Goal: Information Seeking & Learning: Find specific fact

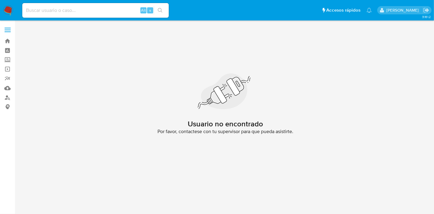
click at [8, 8] on img at bounding box center [8, 10] width 10 height 10
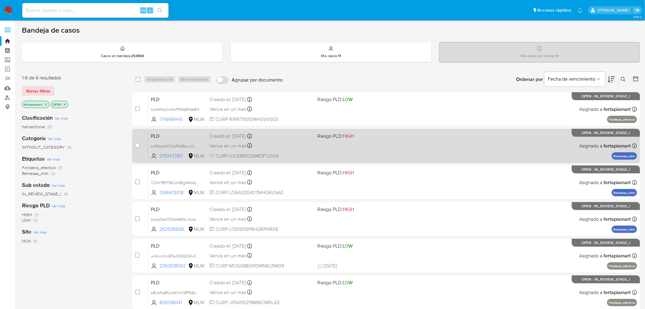
click at [176, 138] on span "PLD" at bounding box center [178, 135] width 54 height 8
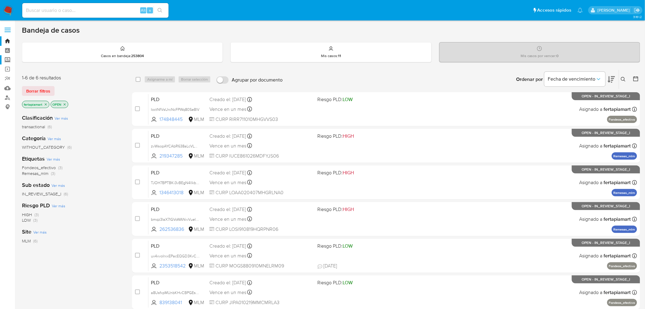
click at [8, 60] on label "Screening" at bounding box center [36, 59] width 73 height 9
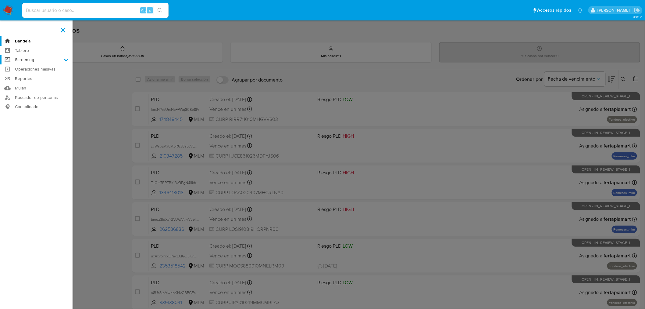
click at [0, 0] on input "Screening" at bounding box center [0, 0] width 0 height 0
click at [35, 81] on link "Herramientas" at bounding box center [36, 84] width 73 height 8
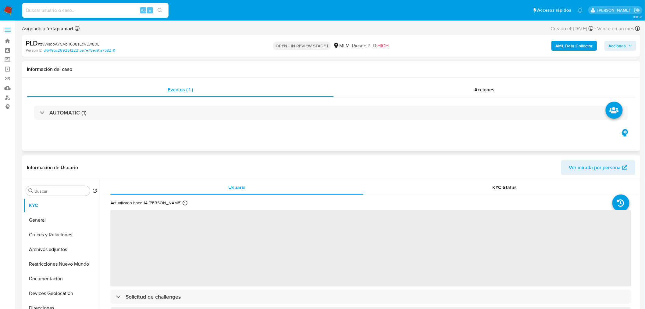
select select "10"
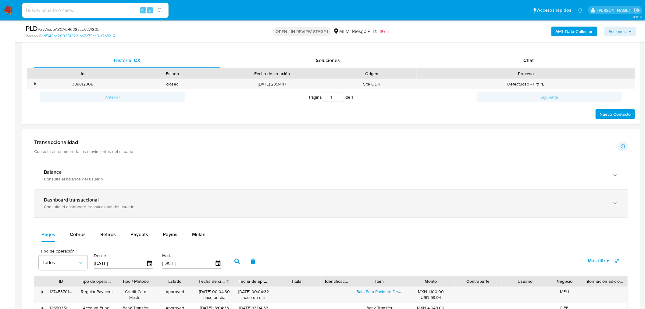
scroll to position [286, 0]
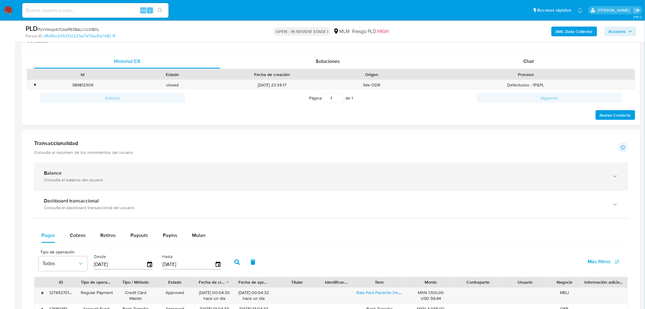
click at [183, 184] on div "Balance Consulta el balance del usuario" at bounding box center [331, 176] width 594 height 28
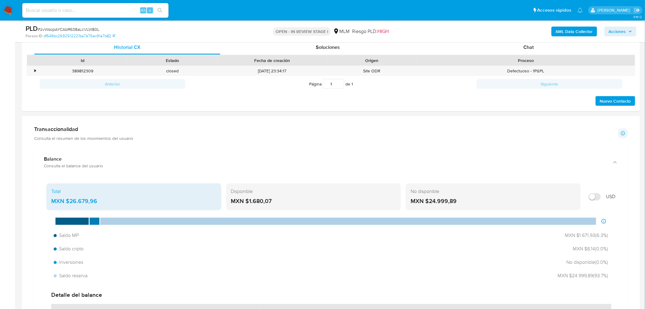
scroll to position [300, 0]
drag, startPoint x: 276, startPoint y: 199, endPoint x: 250, endPoint y: 203, distance: 26.3
click at [250, 203] on div "MXN $1.680,07" at bounding box center [313, 201] width 165 height 8
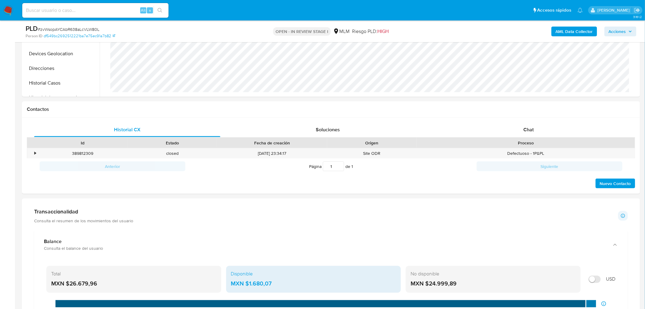
scroll to position [217, 0]
click at [511, 131] on div "Chat" at bounding box center [529, 130] width 186 height 15
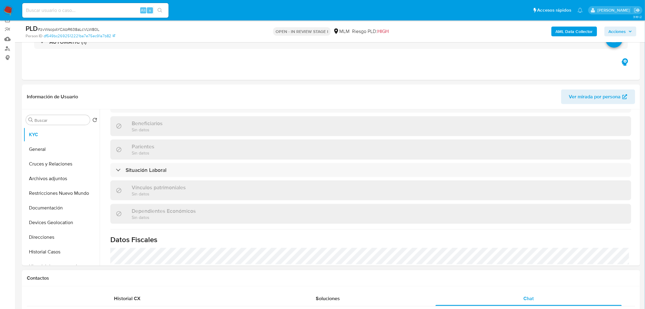
scroll to position [264, 0]
click at [398, 176] on div "Situación Laboral" at bounding box center [370, 170] width 521 height 14
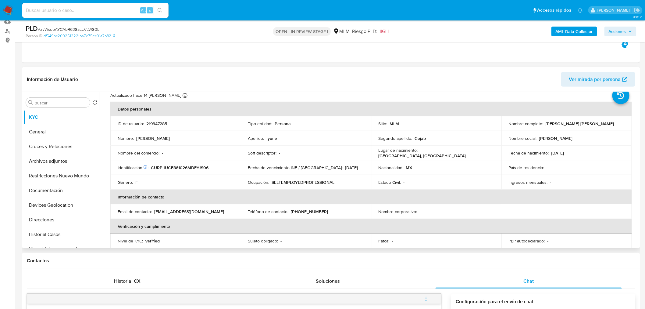
scroll to position [65, 0]
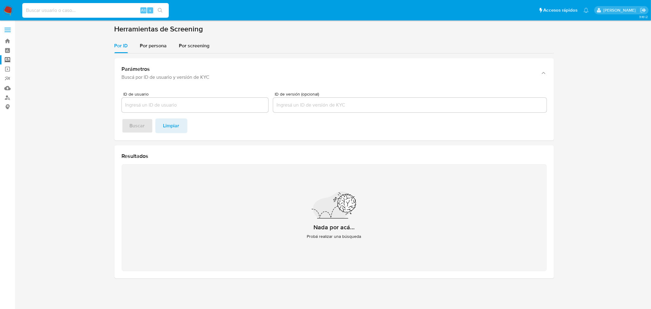
click at [69, 8] on input at bounding box center [95, 10] width 146 height 8
paste input "1146921298"
type input "1146921298"
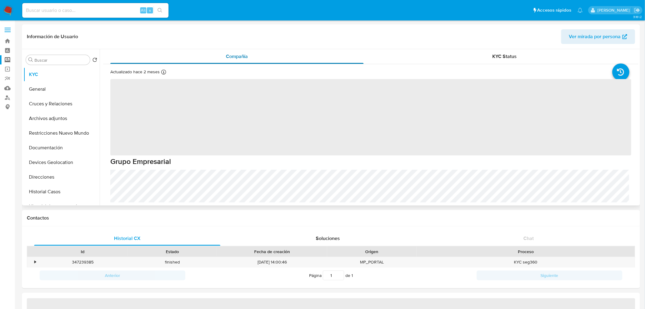
select select "10"
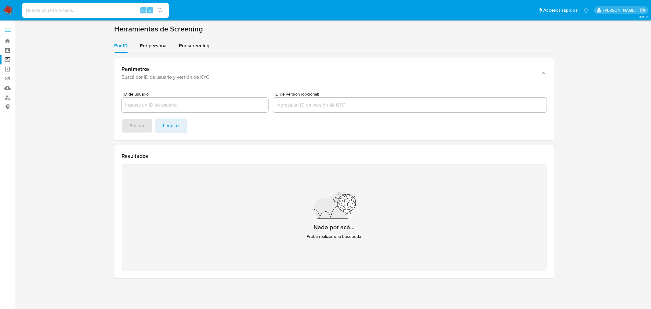
click at [41, 11] on input at bounding box center [95, 10] width 146 height 8
paste input "11283188"
type input "11283188"
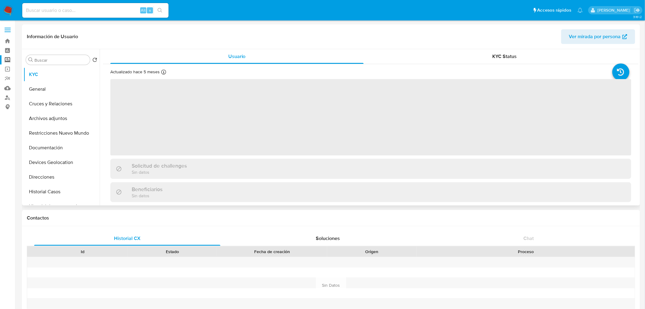
select select "10"
